Goal: Check status

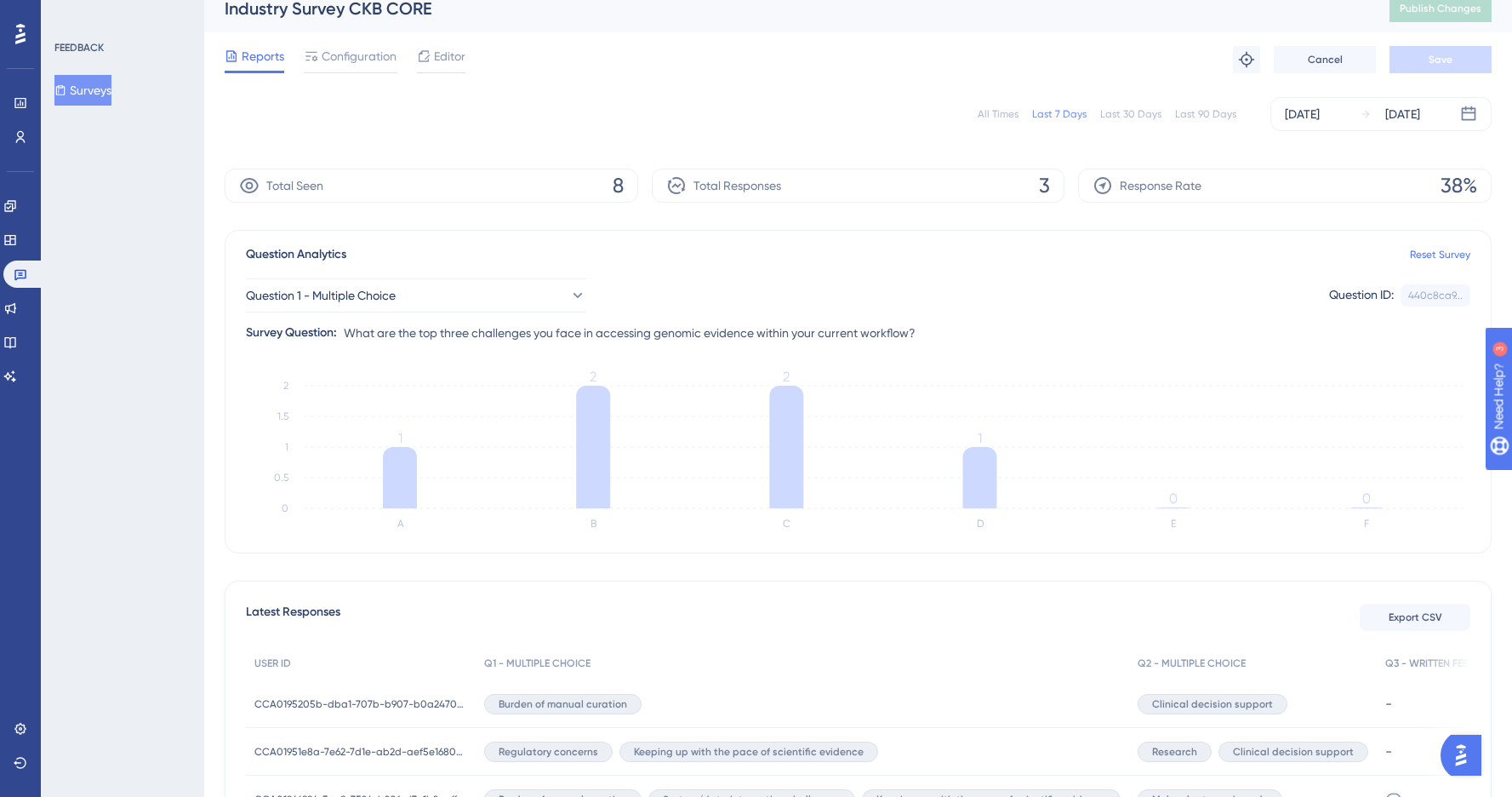
scroll to position [171, 0]
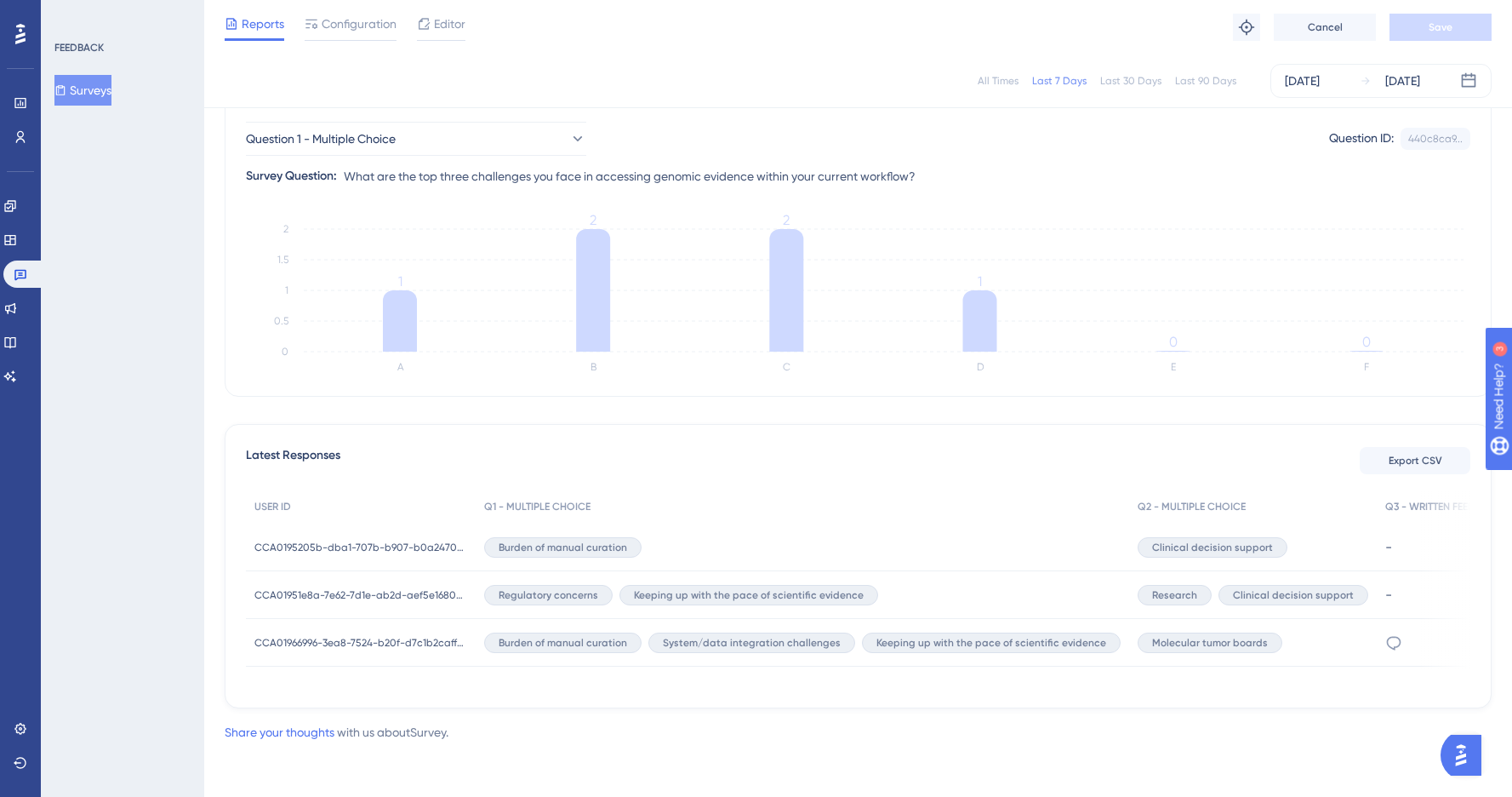
click at [133, 294] on div "FEEDBACK Surveys" at bounding box center [123, 398] width 163 height 797
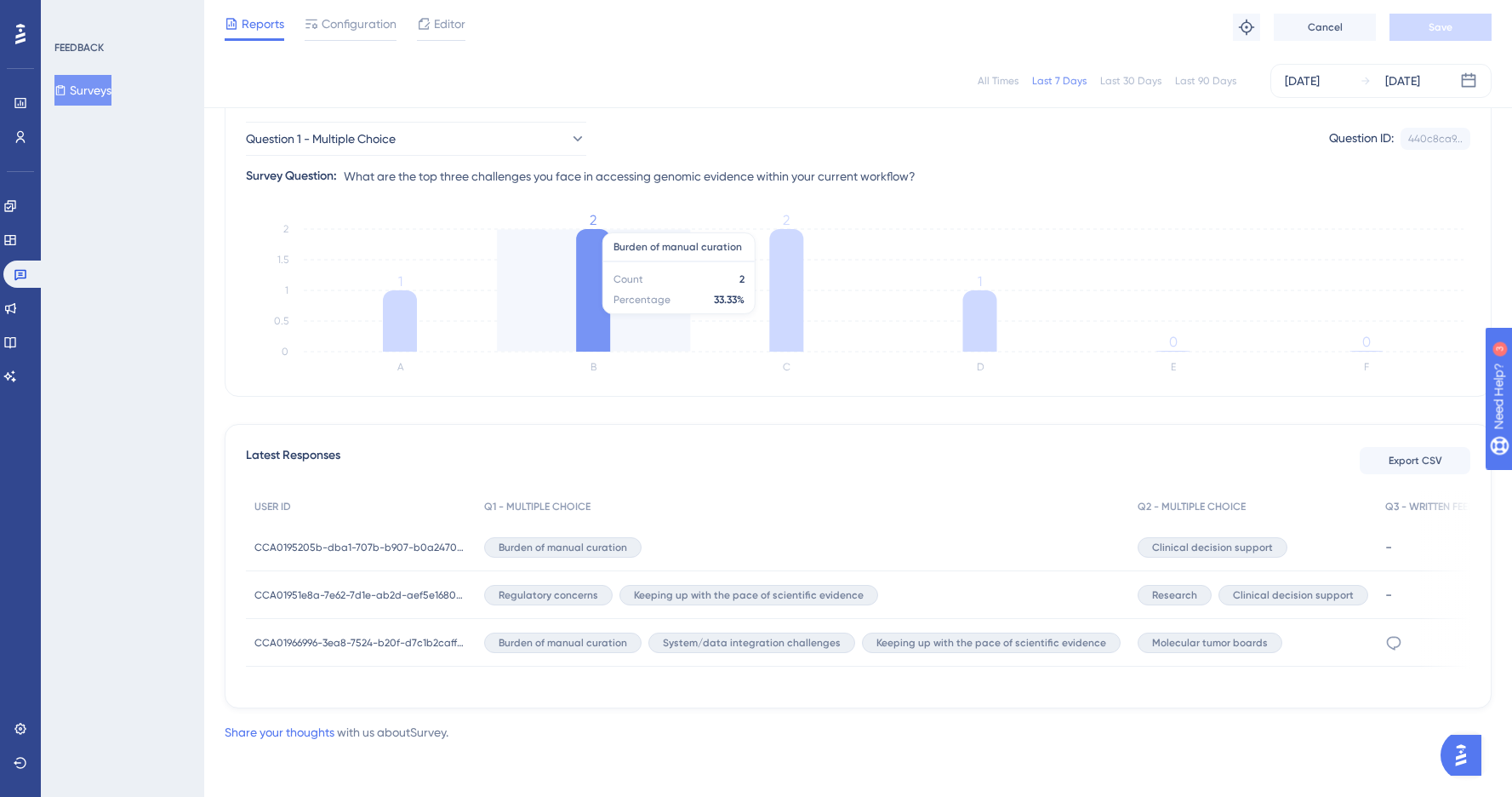
scroll to position [0, 0]
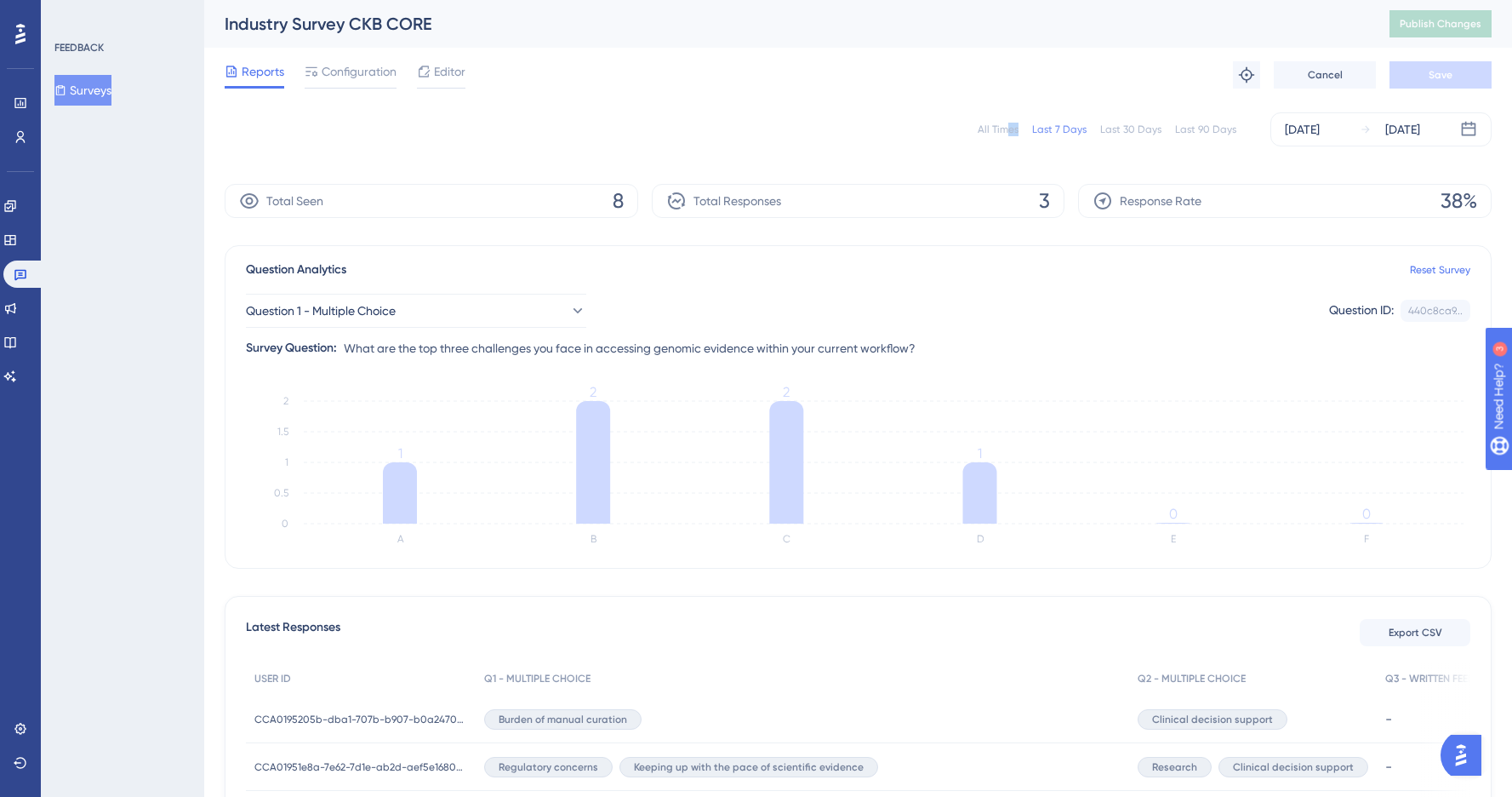
click at [1013, 127] on div "All Times" at bounding box center [998, 129] width 41 height 13
click at [90, 82] on button "Surveys" at bounding box center [83, 91] width 57 height 30
